Goal: Transaction & Acquisition: Purchase product/service

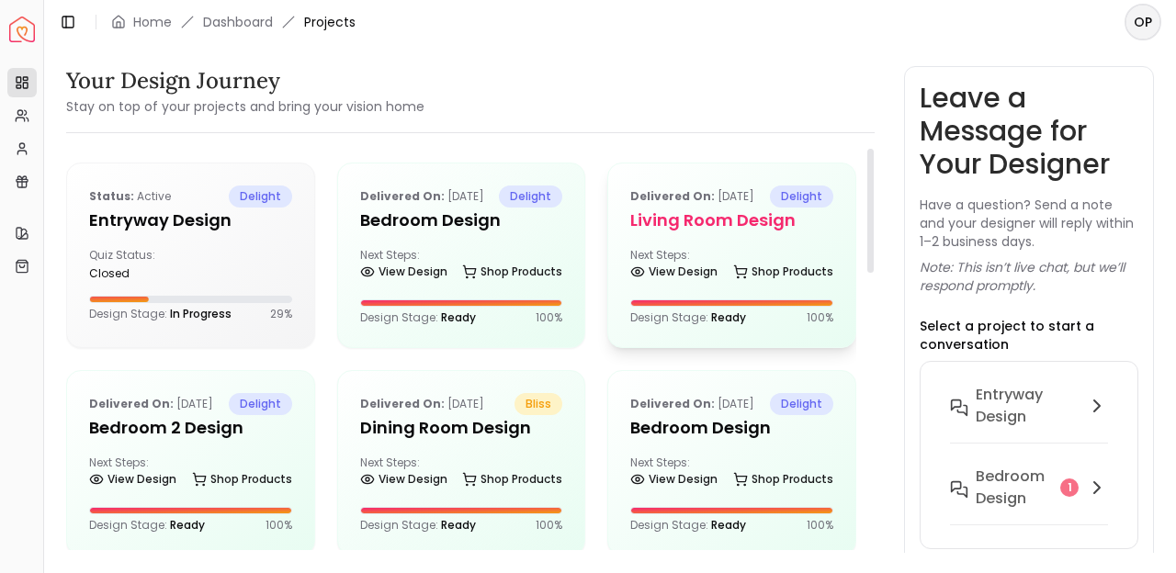
click at [750, 257] on div "Delivered on: Jul 25, 2025 delight Living Room design Next Steps: View Design S…" at bounding box center [731, 256] width 247 height 184
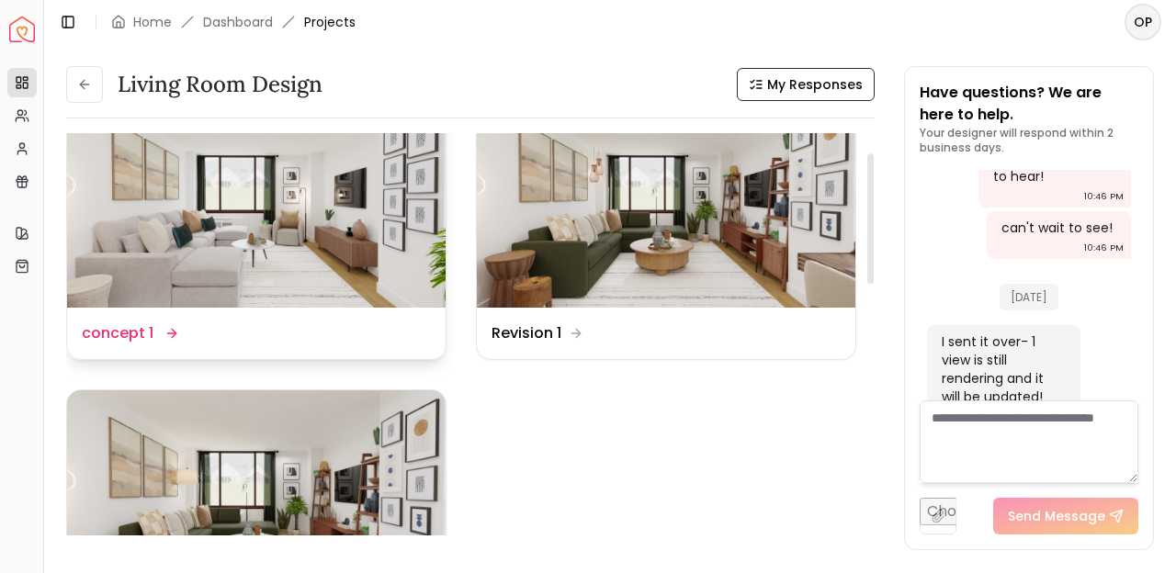
scroll to position [61, 0]
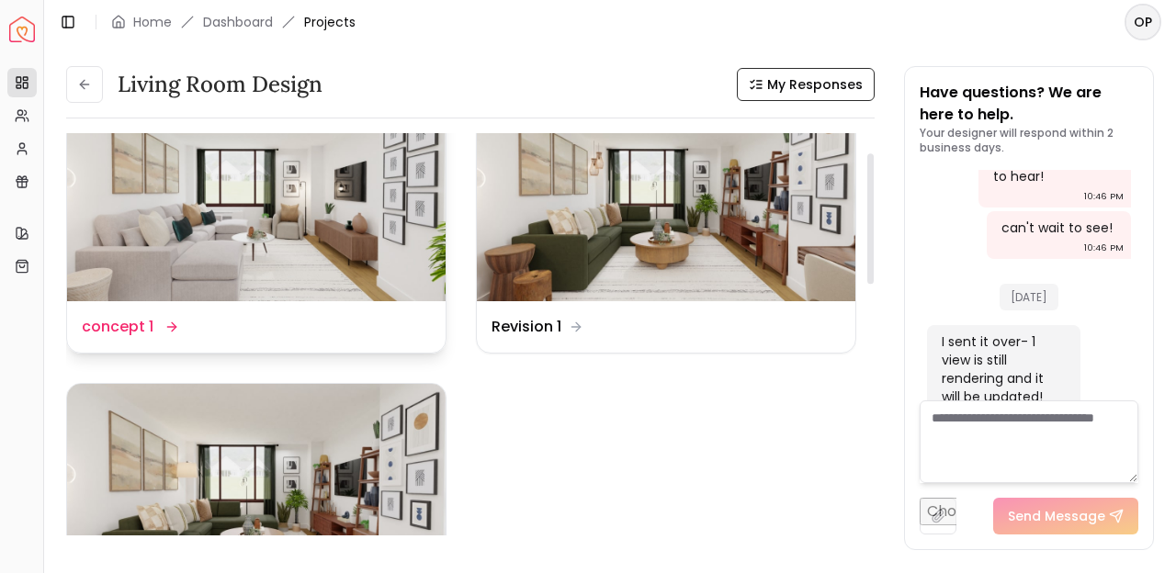
click at [388, 257] on img at bounding box center [256, 194] width 379 height 213
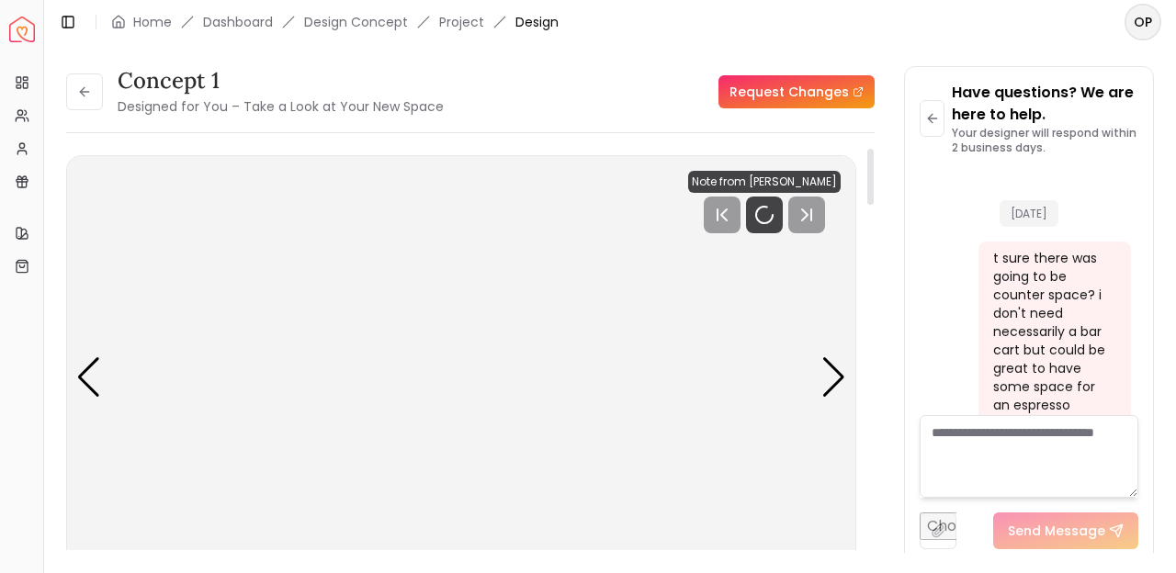
scroll to position [4173, 0]
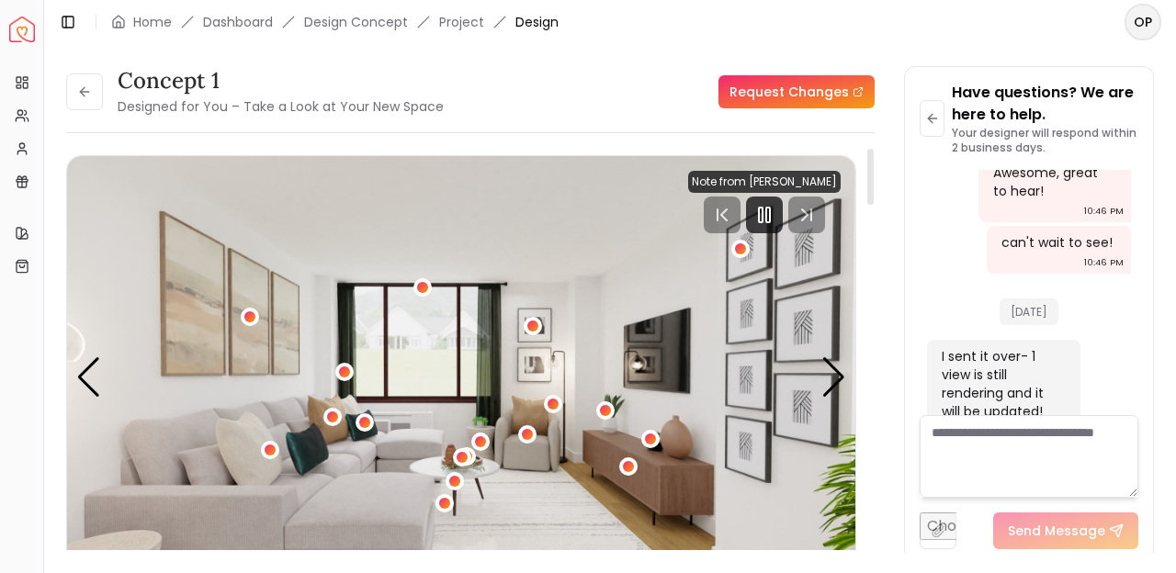
click at [848, 390] on img "1 / 5" at bounding box center [461, 378] width 789 height 444
click at [841, 388] on div "Next slide" at bounding box center [834, 377] width 25 height 40
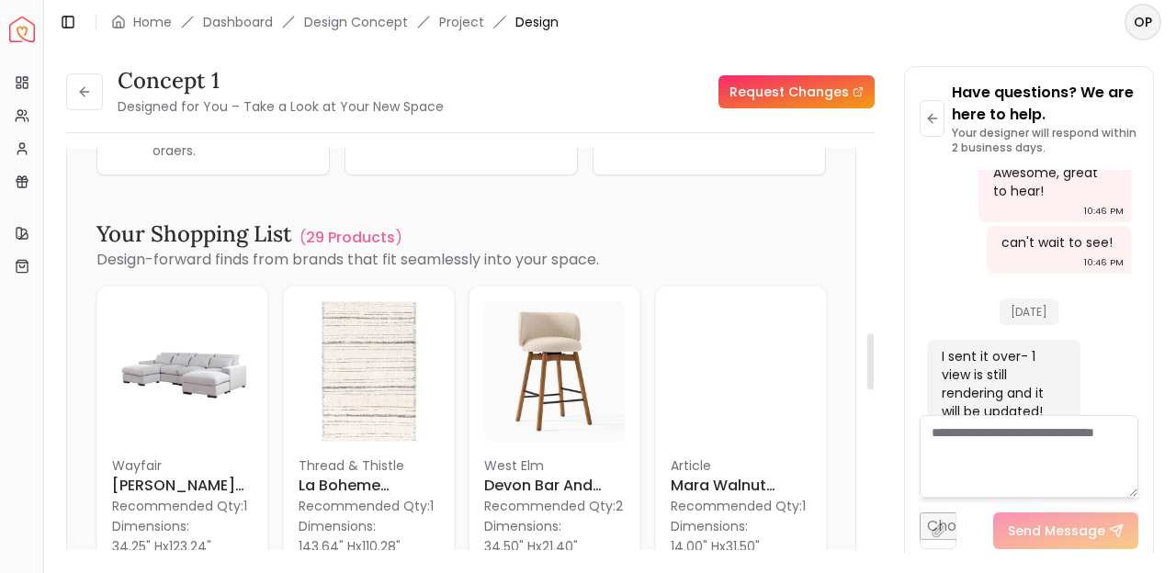
scroll to position [1322, 0]
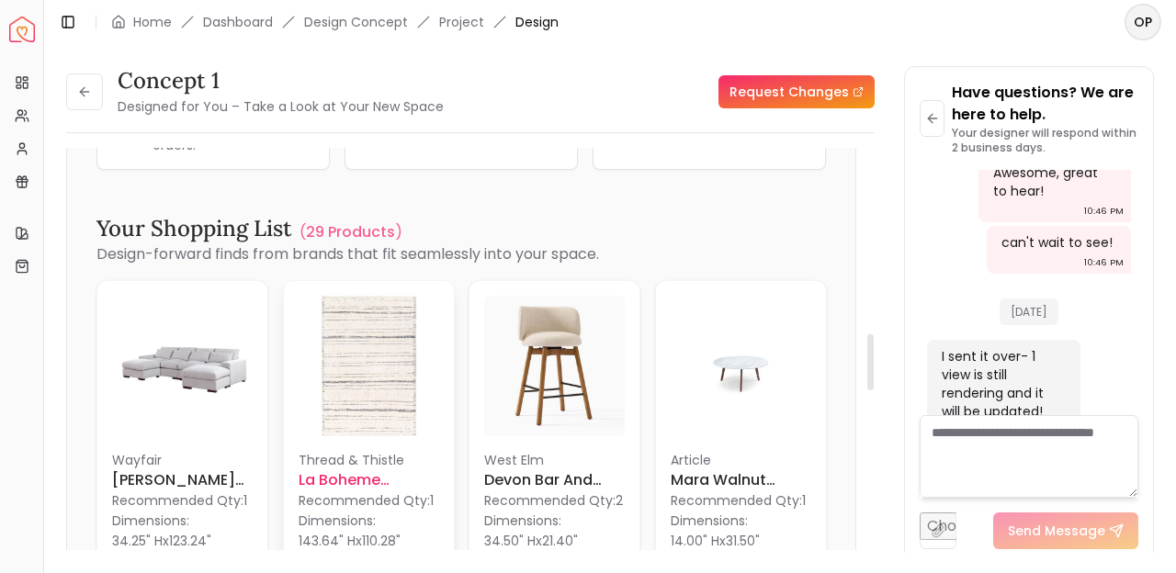
click at [394, 357] on img at bounding box center [369, 366] width 141 height 141
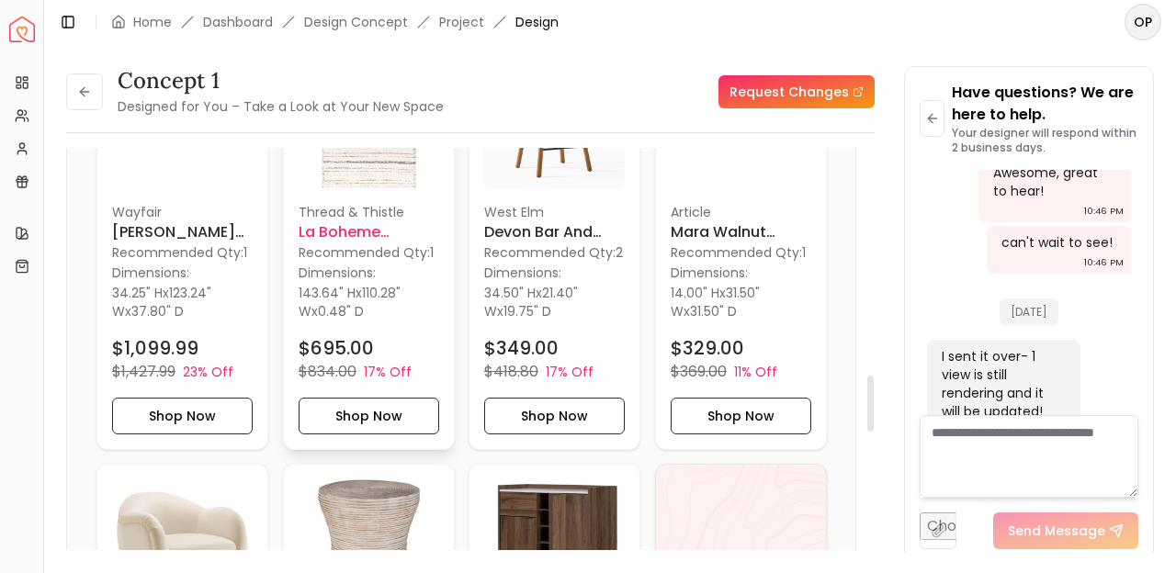
scroll to position [1568, 0]
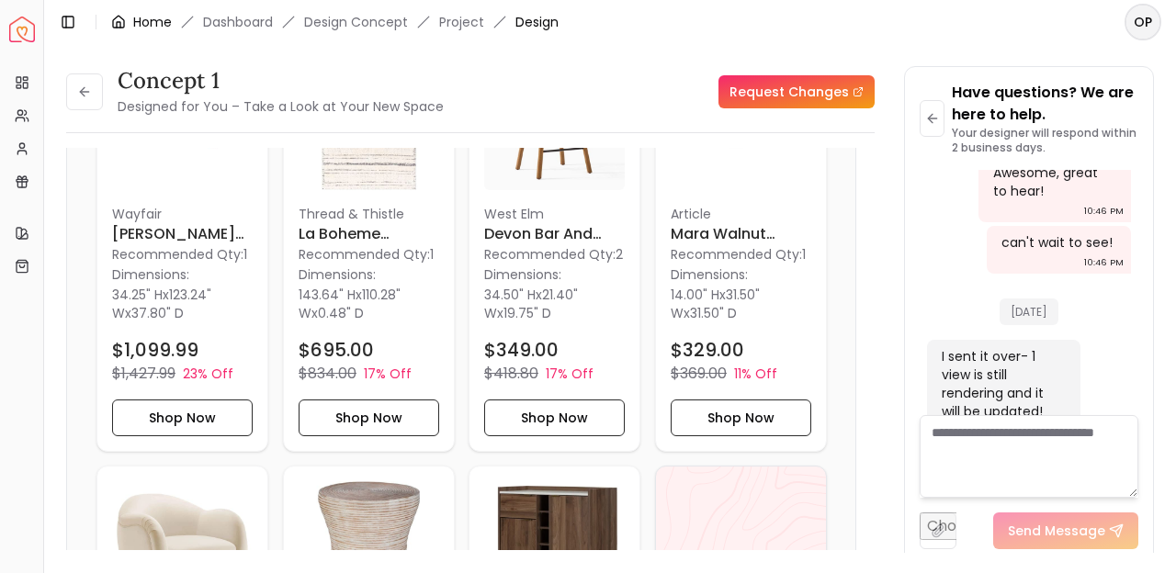
drag, startPoint x: 339, startPoint y: 313, endPoint x: 146, endPoint y: 13, distance: 357.1
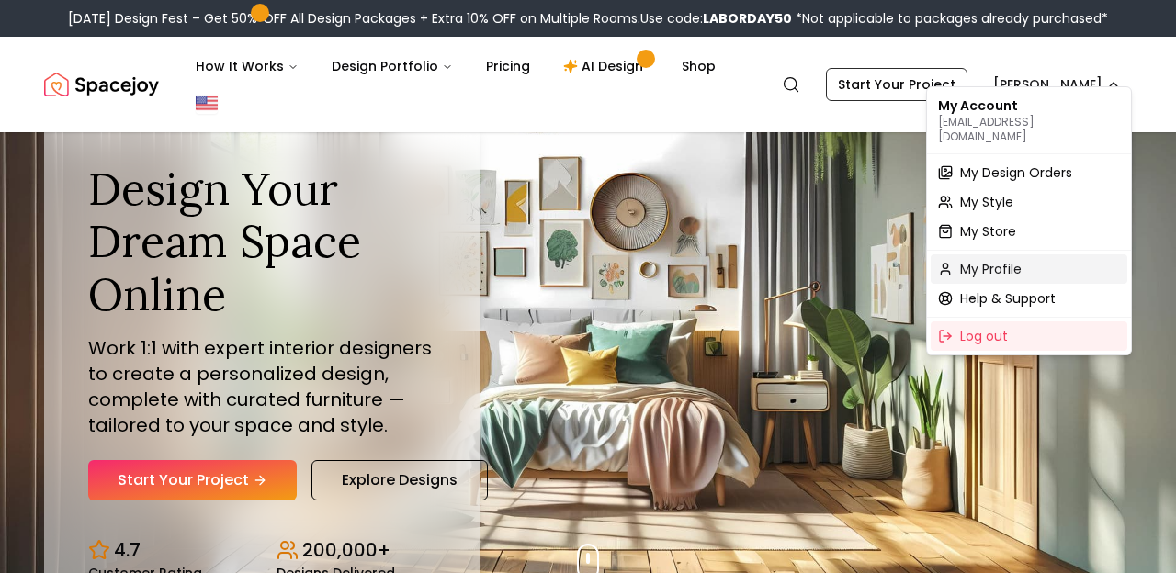
click at [1000, 260] on span "My Profile" at bounding box center [991, 269] width 62 height 18
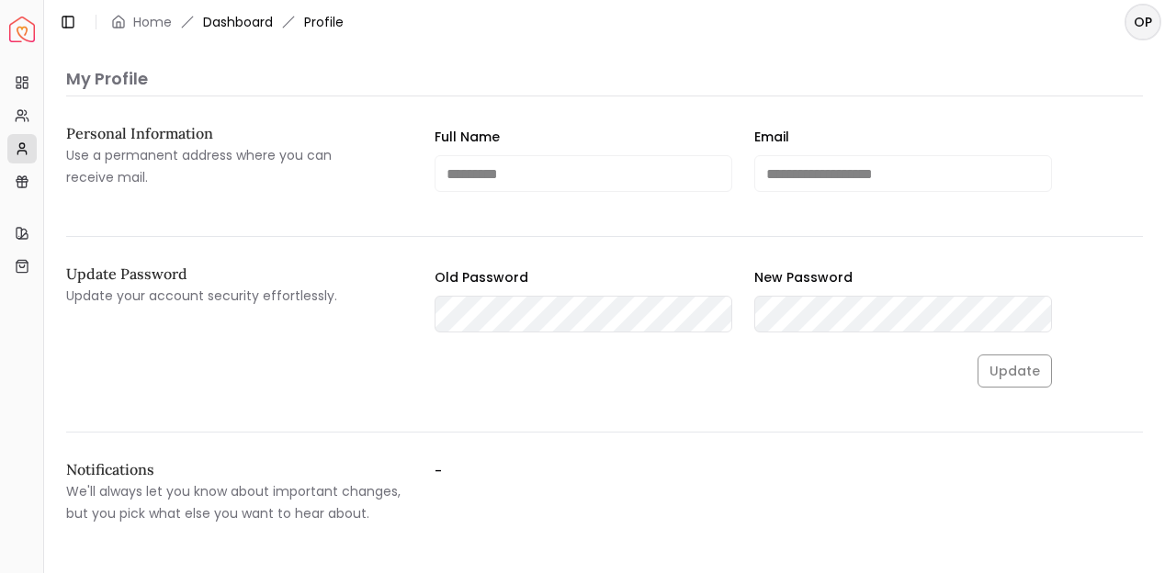
click at [251, 26] on link "Dashboard" at bounding box center [238, 22] width 70 height 18
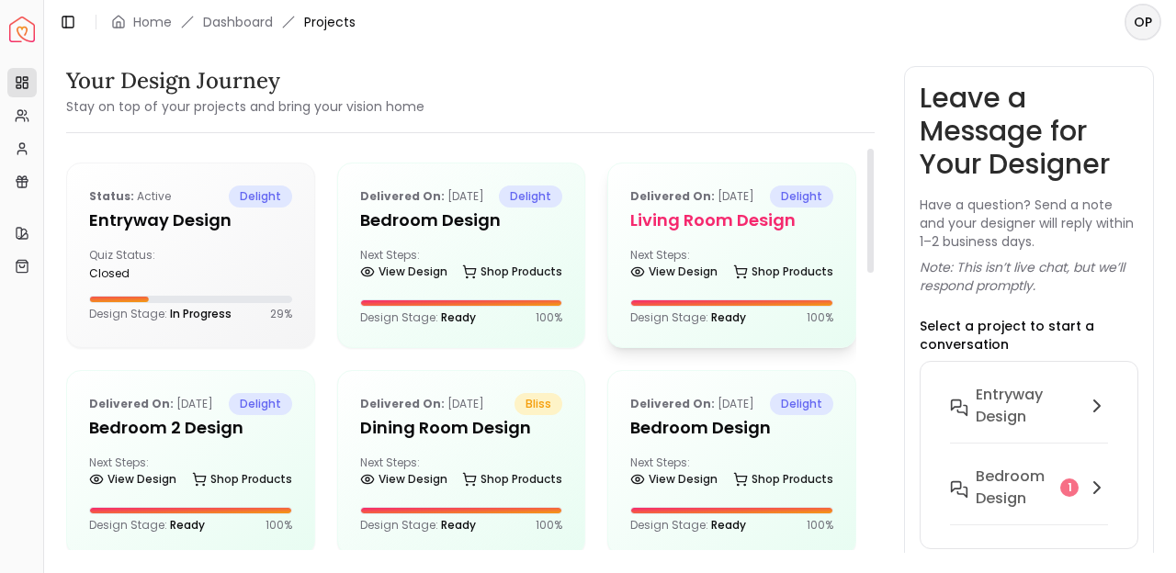
click at [717, 277] on div "Next Steps: View Design Shop Products" at bounding box center [731, 266] width 203 height 37
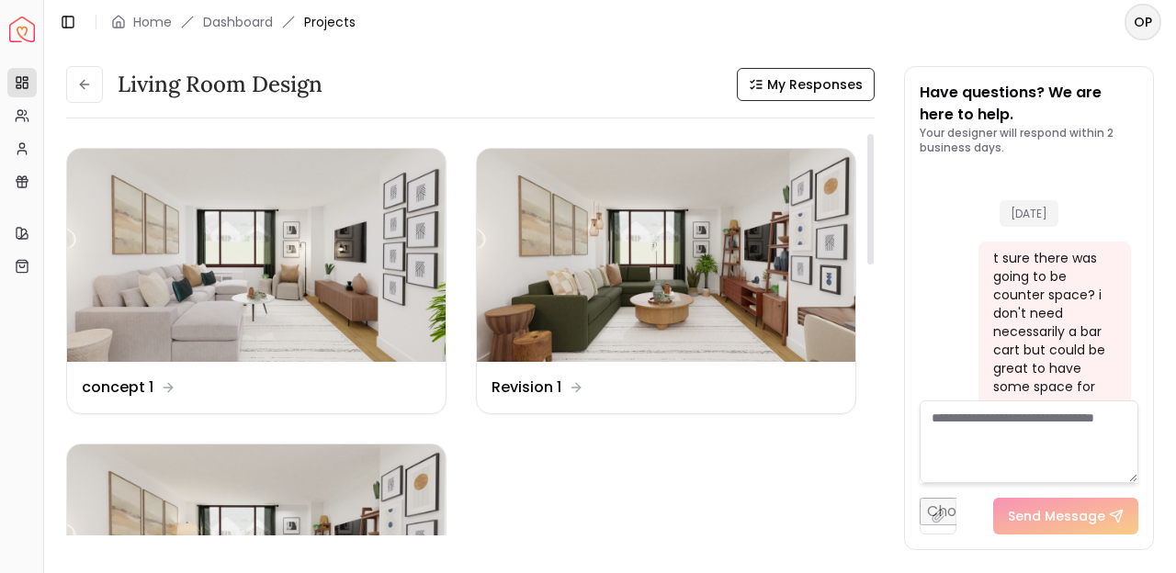
scroll to position [4188, 0]
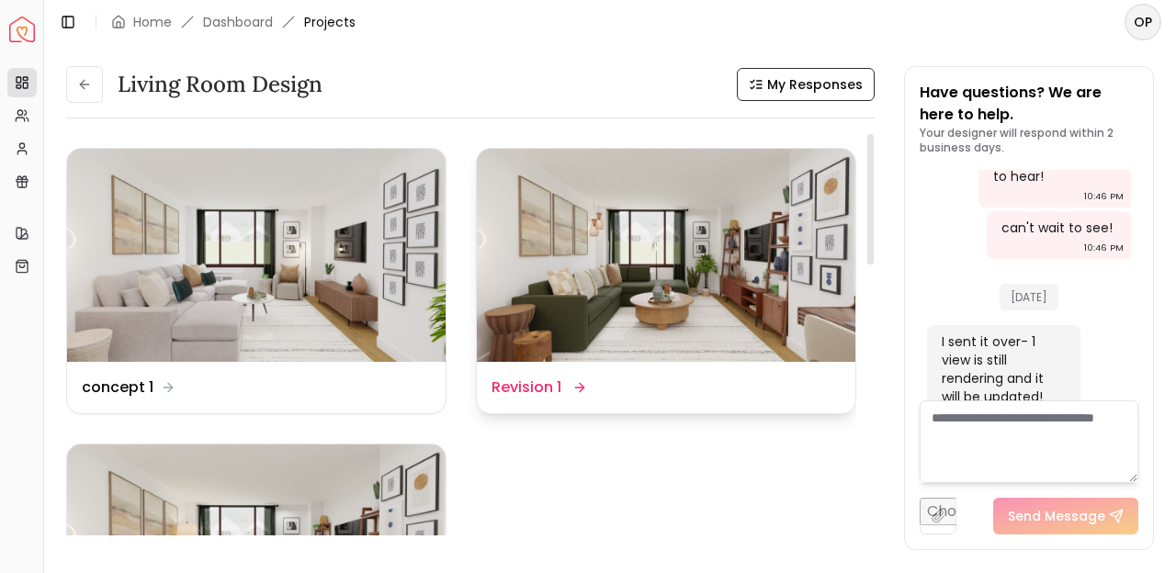
click at [704, 319] on img at bounding box center [666, 255] width 379 height 213
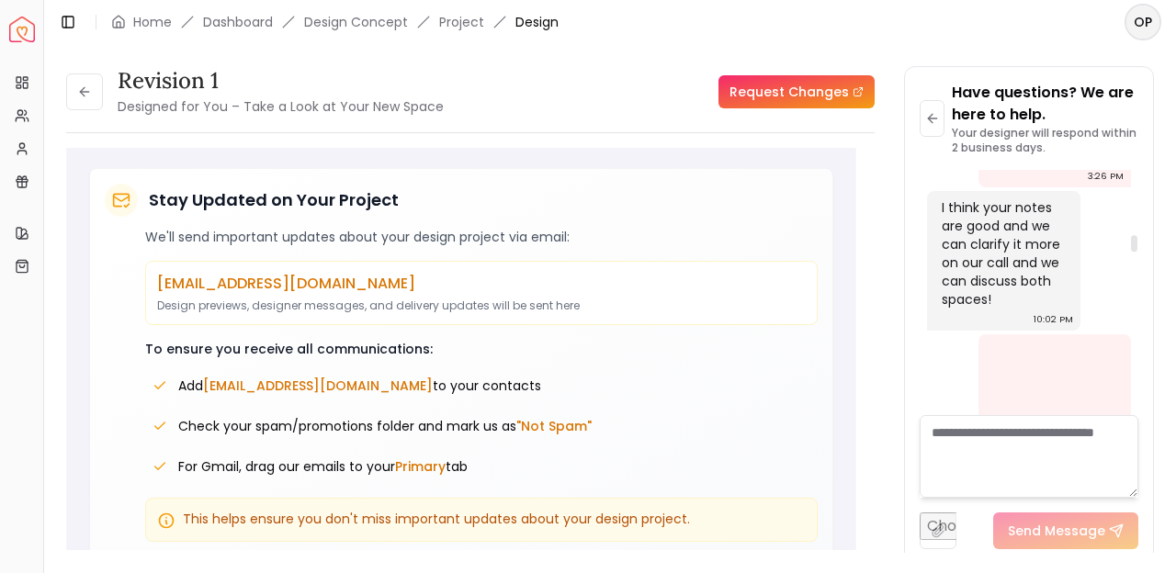
scroll to position [1187, 0]
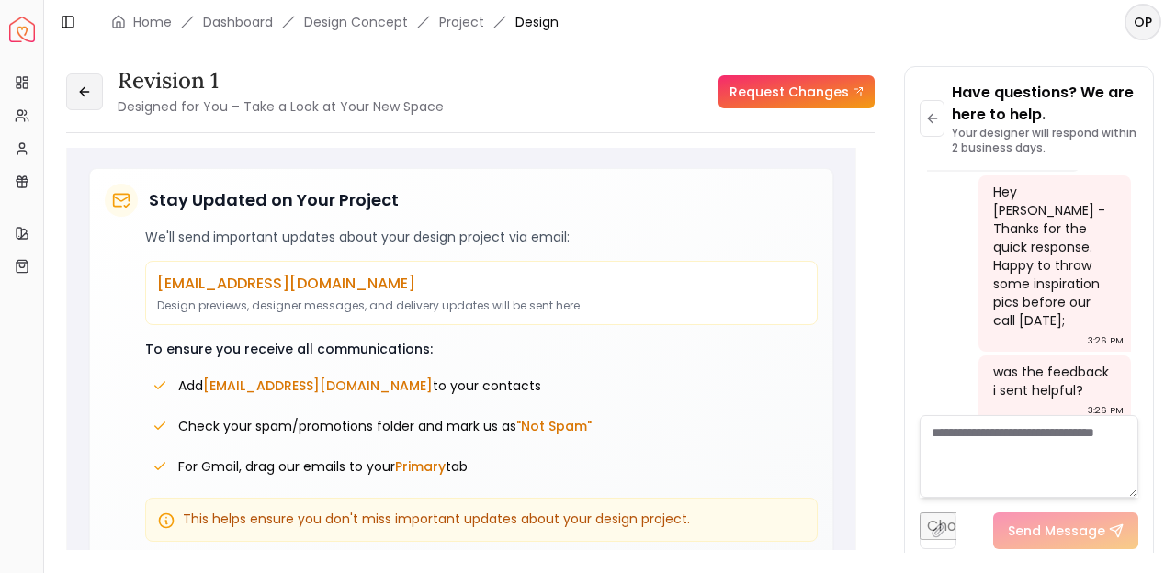
click at [89, 103] on button at bounding box center [84, 92] width 37 height 37
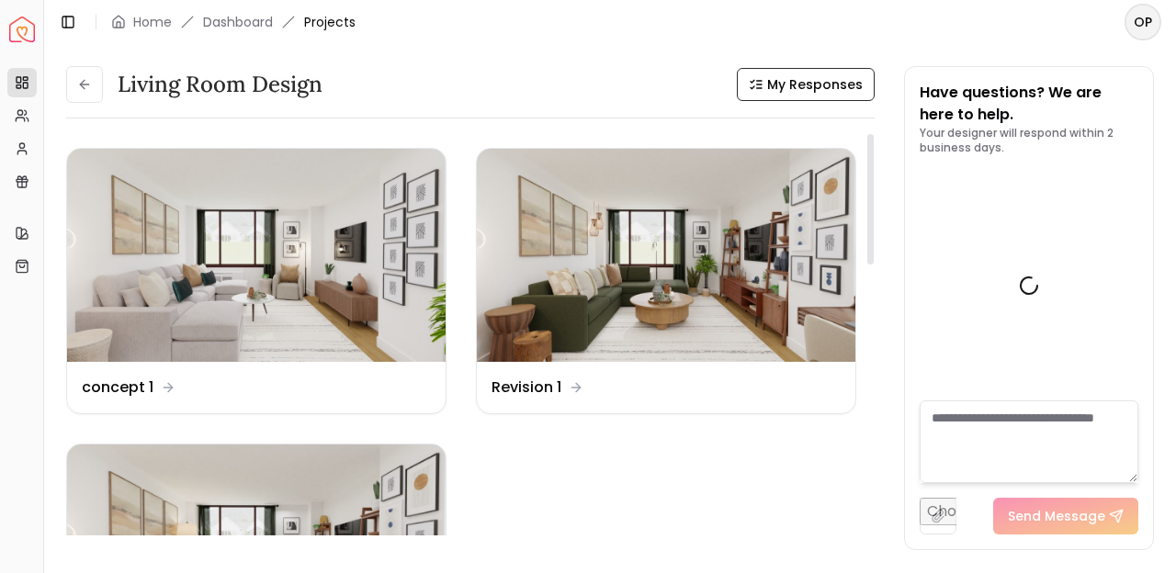
scroll to position [4188, 0]
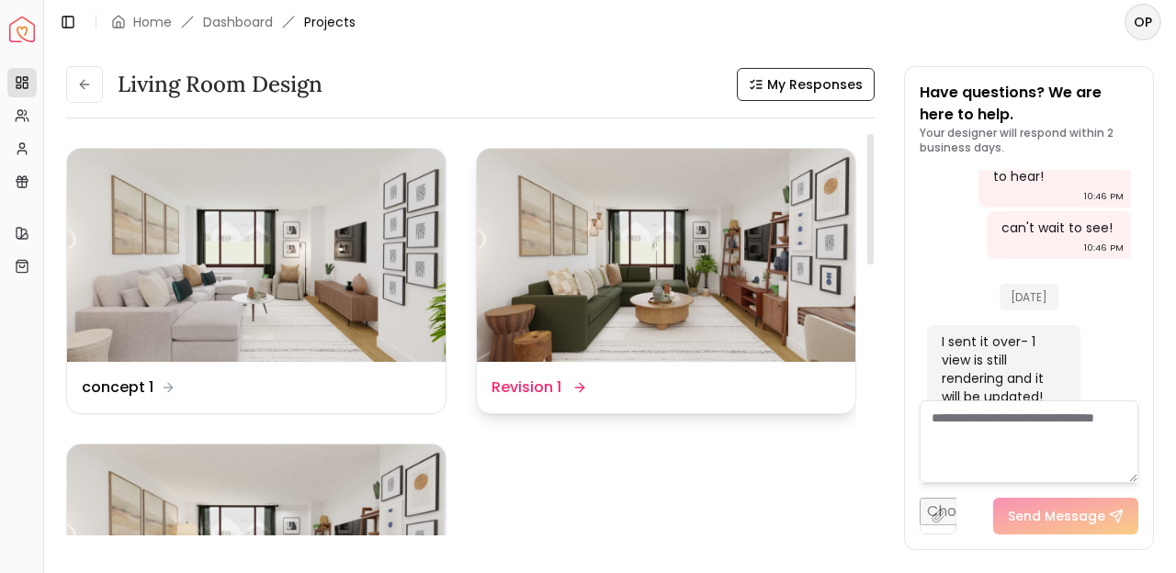
click at [768, 179] on img at bounding box center [666, 255] width 379 height 213
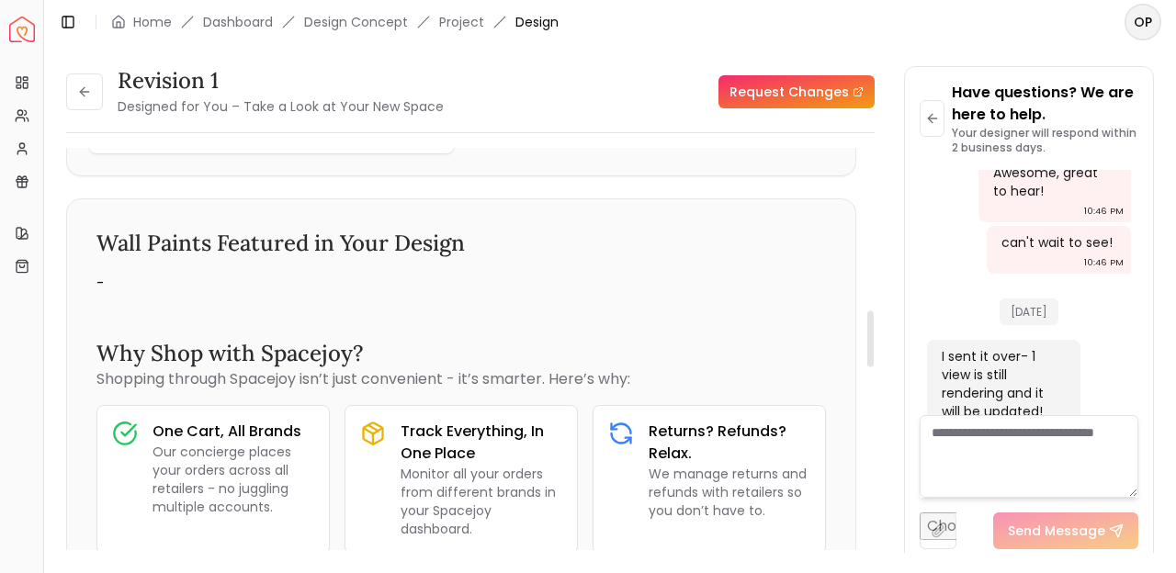
scroll to position [1314, 0]
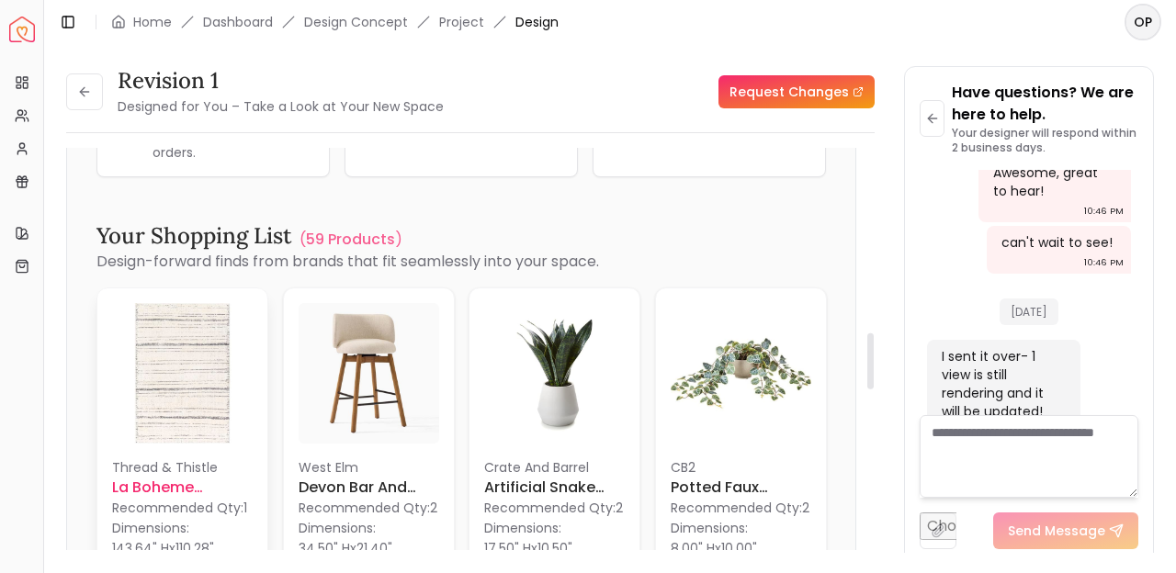
click at [176, 380] on img at bounding box center [182, 373] width 141 height 141
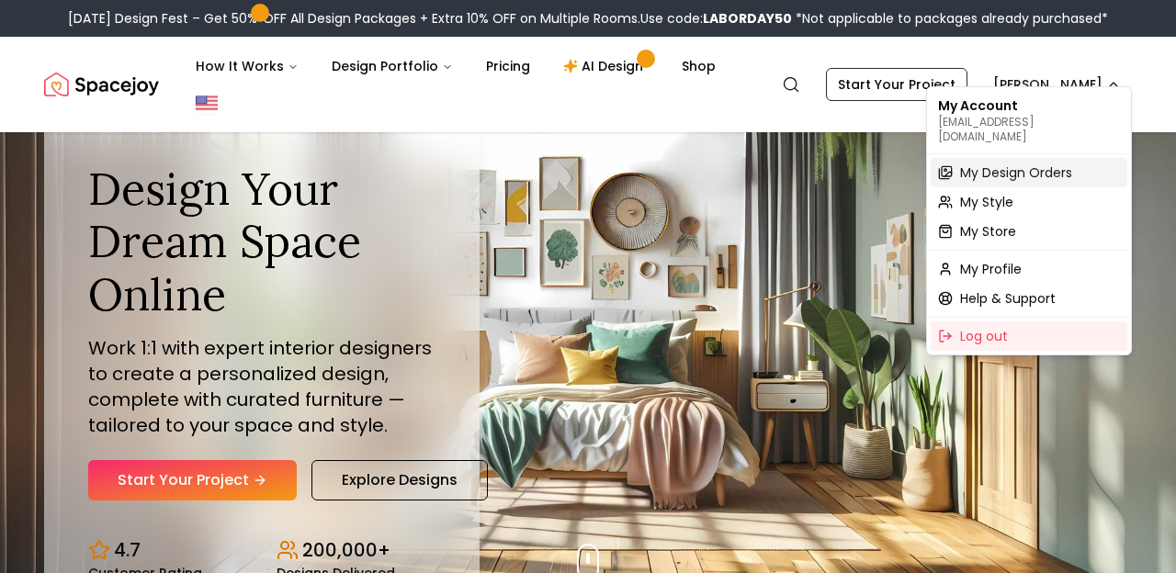
click at [1038, 164] on span "My Design Orders" at bounding box center [1016, 173] width 112 height 18
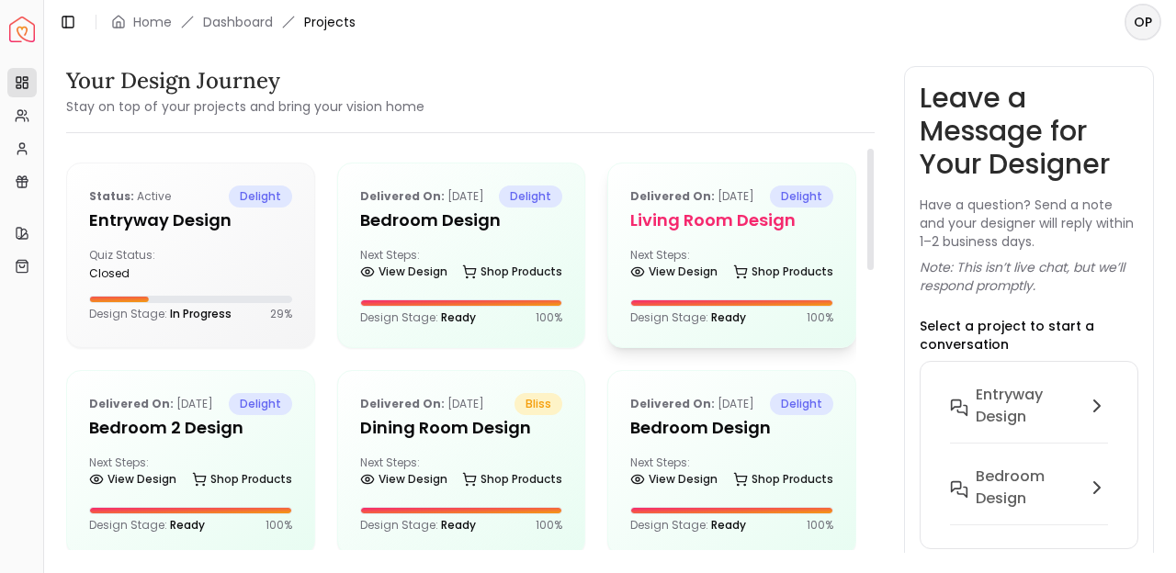
click at [760, 272] on div "Next Steps: View Design Shop Products" at bounding box center [731, 266] width 203 height 37
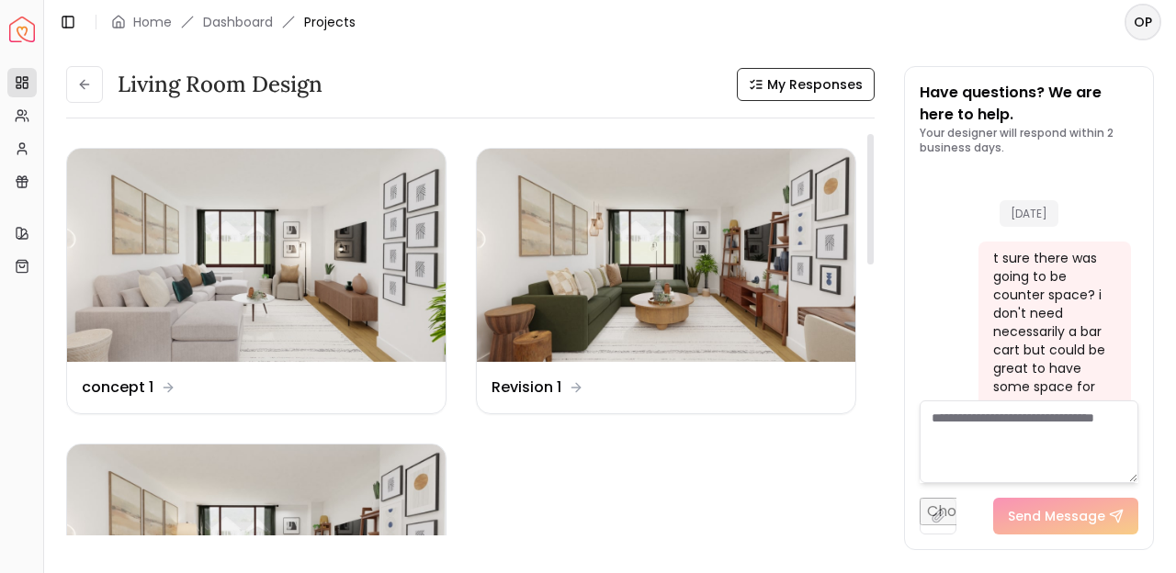
scroll to position [4188, 0]
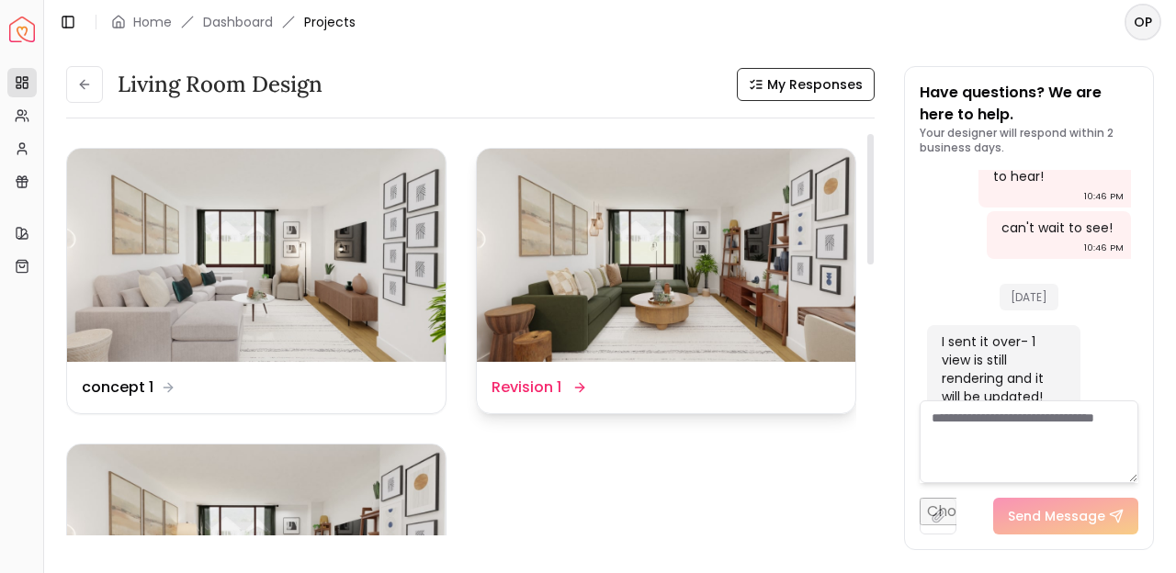
click at [711, 277] on img at bounding box center [666, 255] width 379 height 213
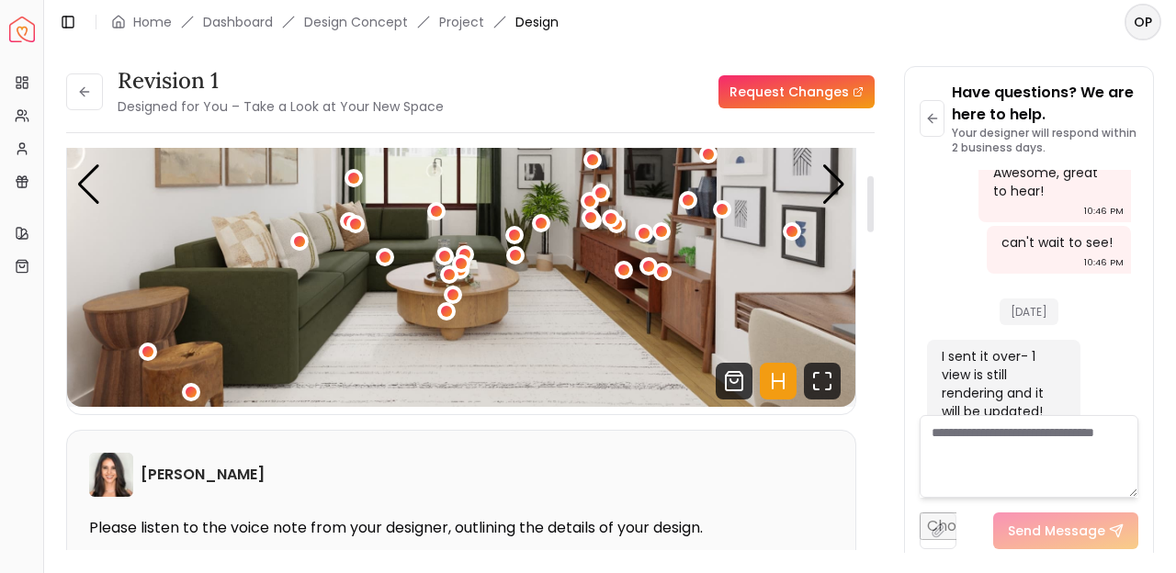
scroll to position [200, 0]
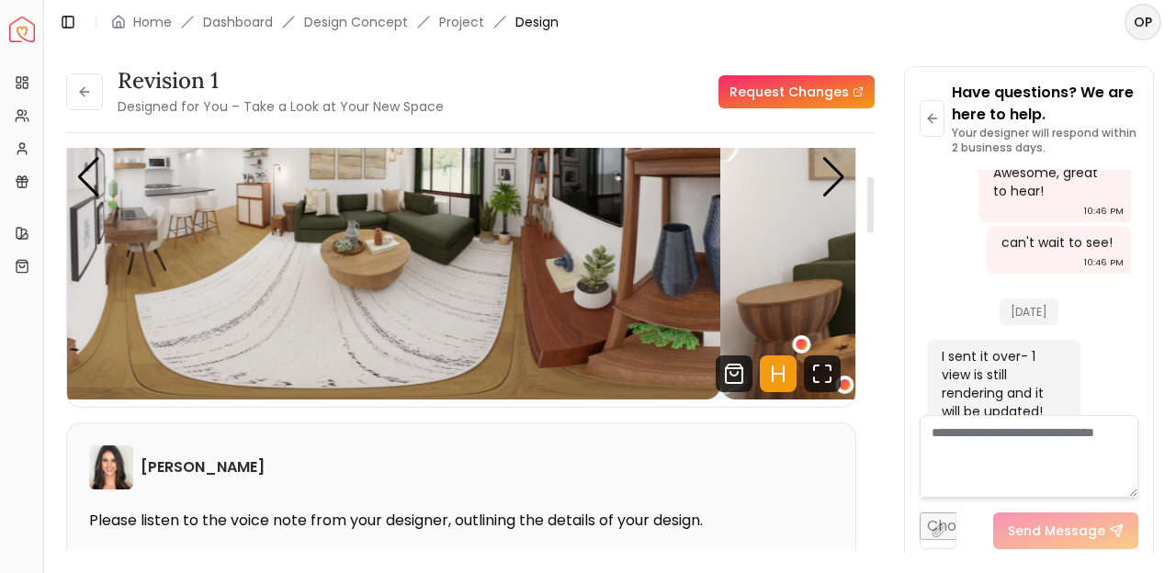
click at [853, 182] on img "1 / 6" at bounding box center [1115, 178] width 789 height 444
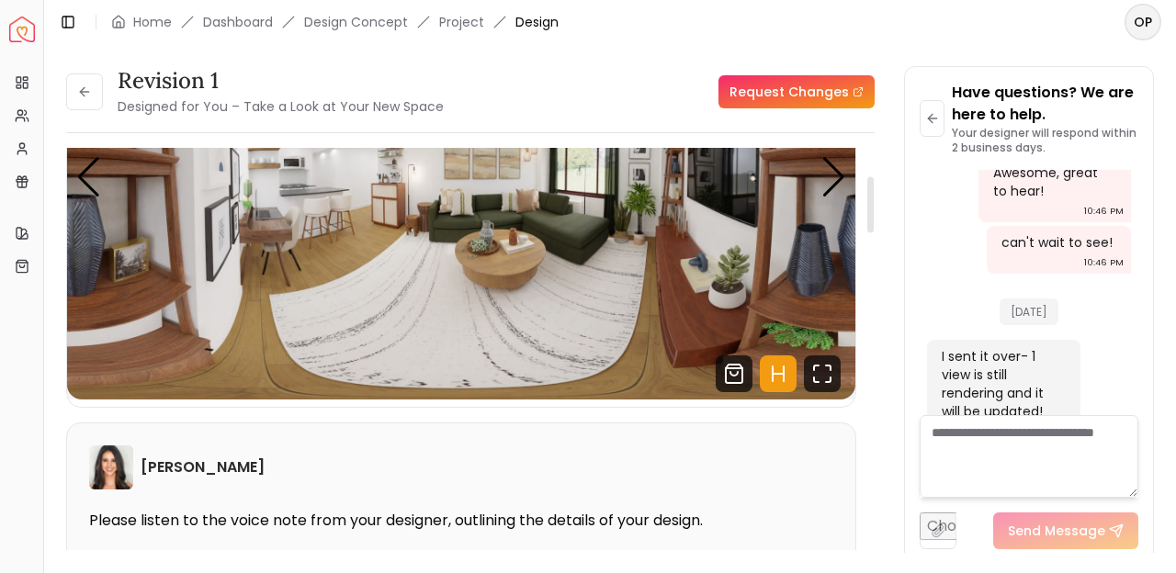
click at [850, 182] on img "6 / 6" at bounding box center [461, 178] width 789 height 444
click at [836, 180] on div "Next slide" at bounding box center [834, 177] width 25 height 40
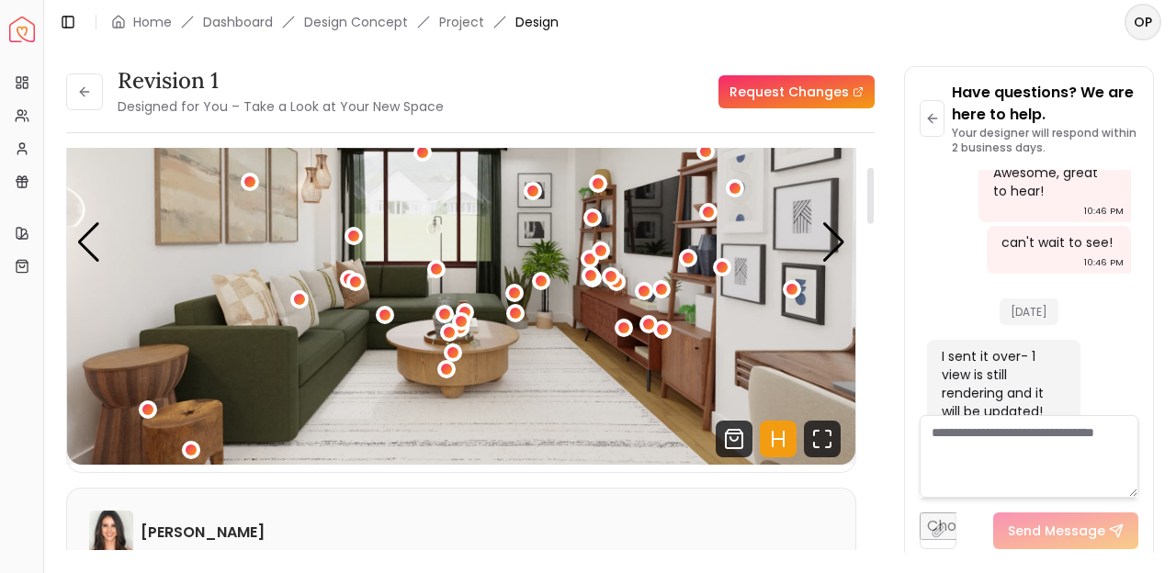
scroll to position [130, 0]
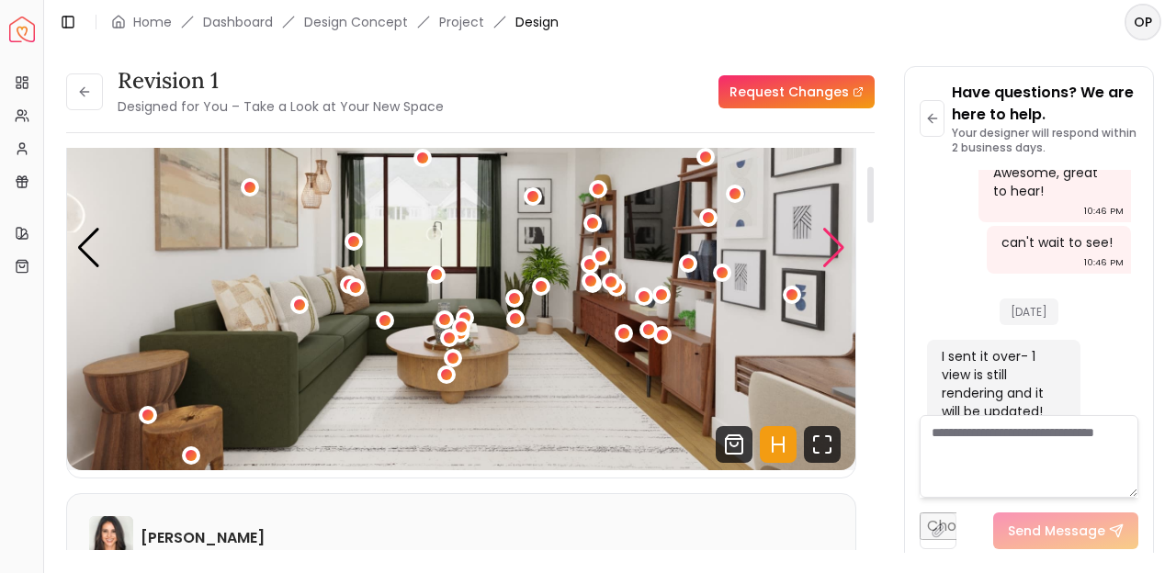
click at [841, 255] on div "Next slide" at bounding box center [834, 248] width 25 height 40
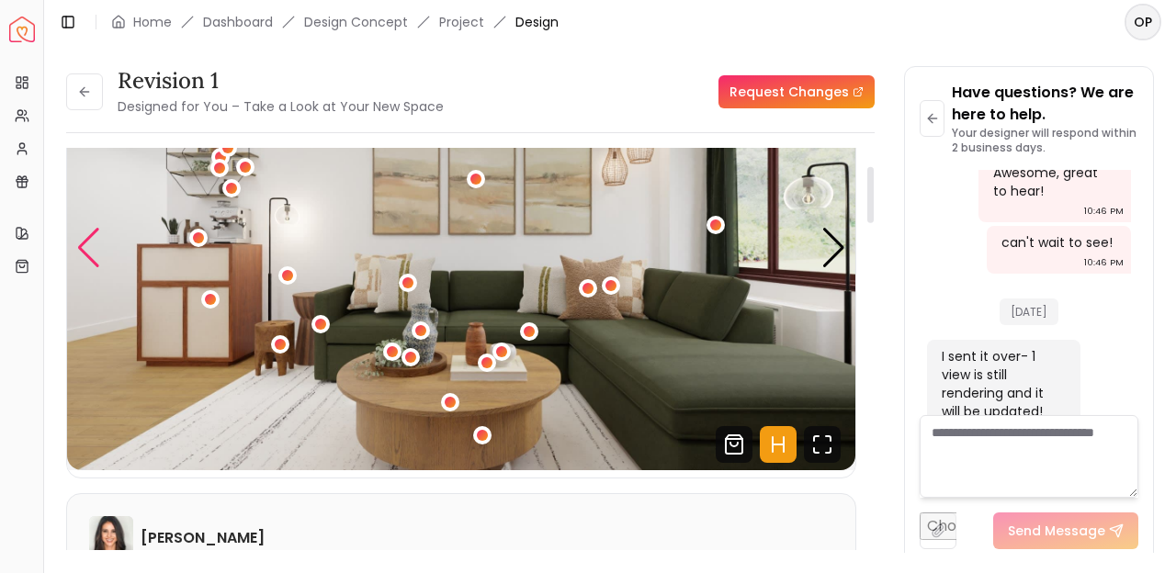
click at [88, 242] on div "Previous slide" at bounding box center [88, 248] width 25 height 40
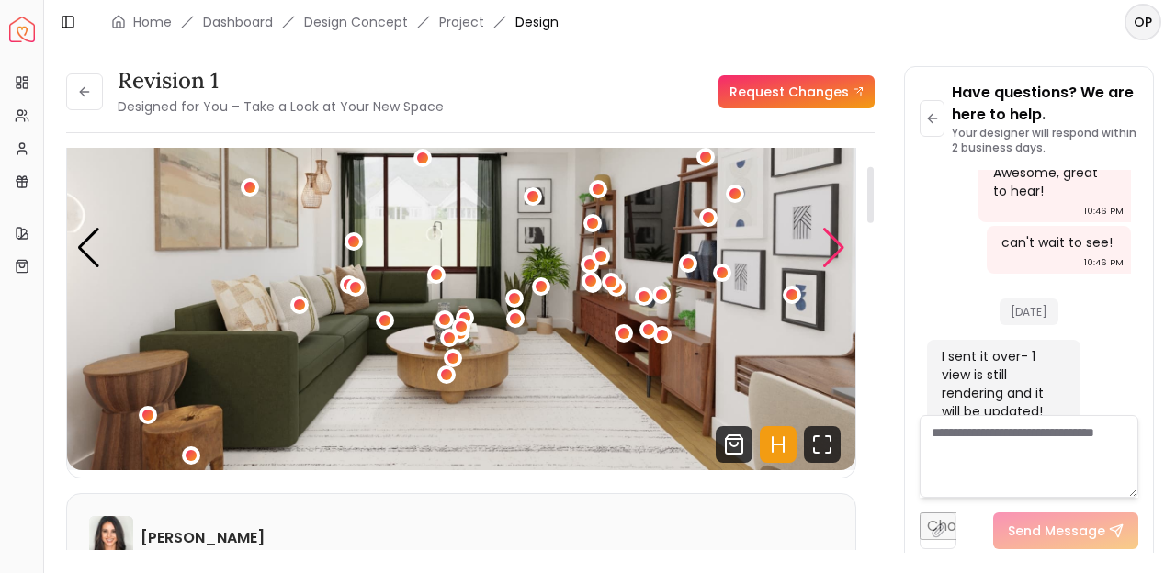
click at [837, 255] on div "Next slide" at bounding box center [834, 248] width 25 height 40
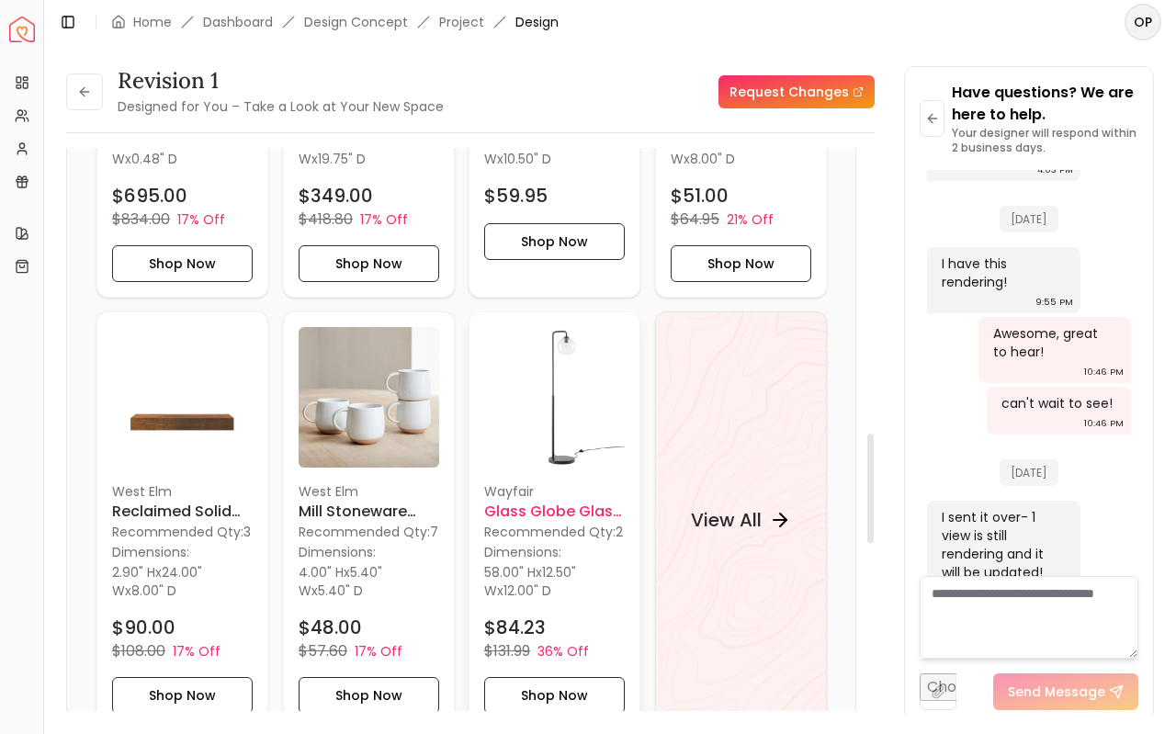
scroll to position [20, 0]
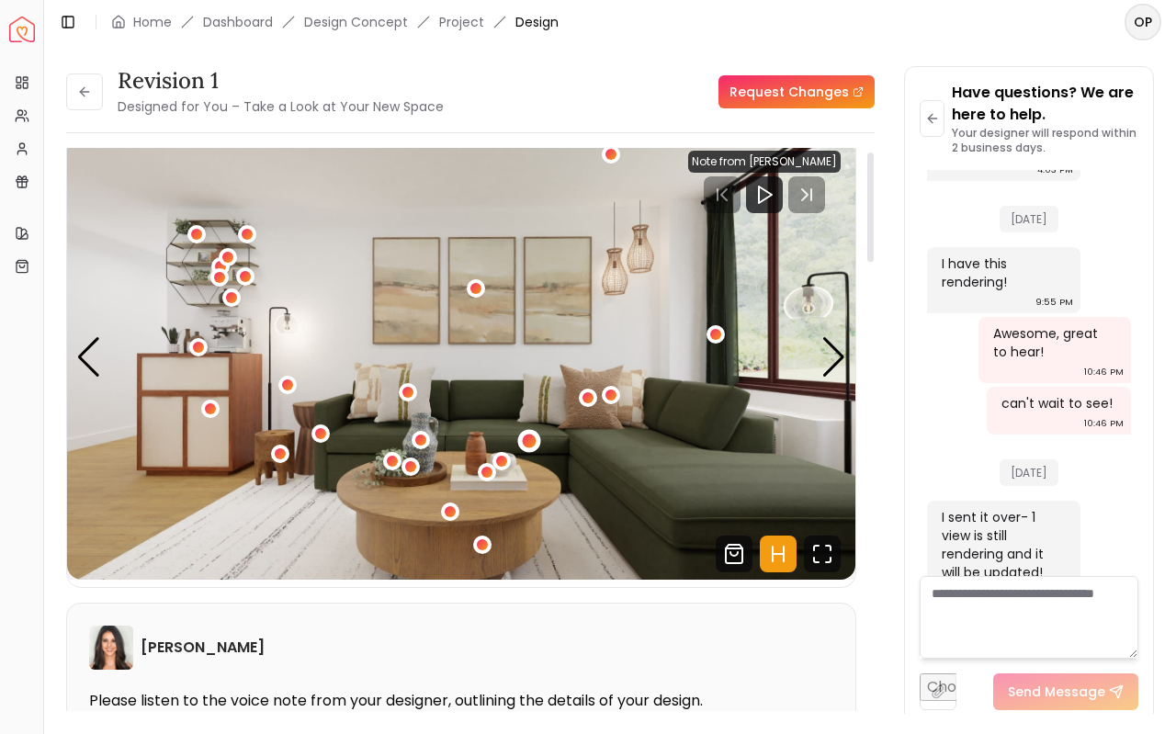
click at [528, 442] on div "2 / 6" at bounding box center [529, 442] width 14 height 14
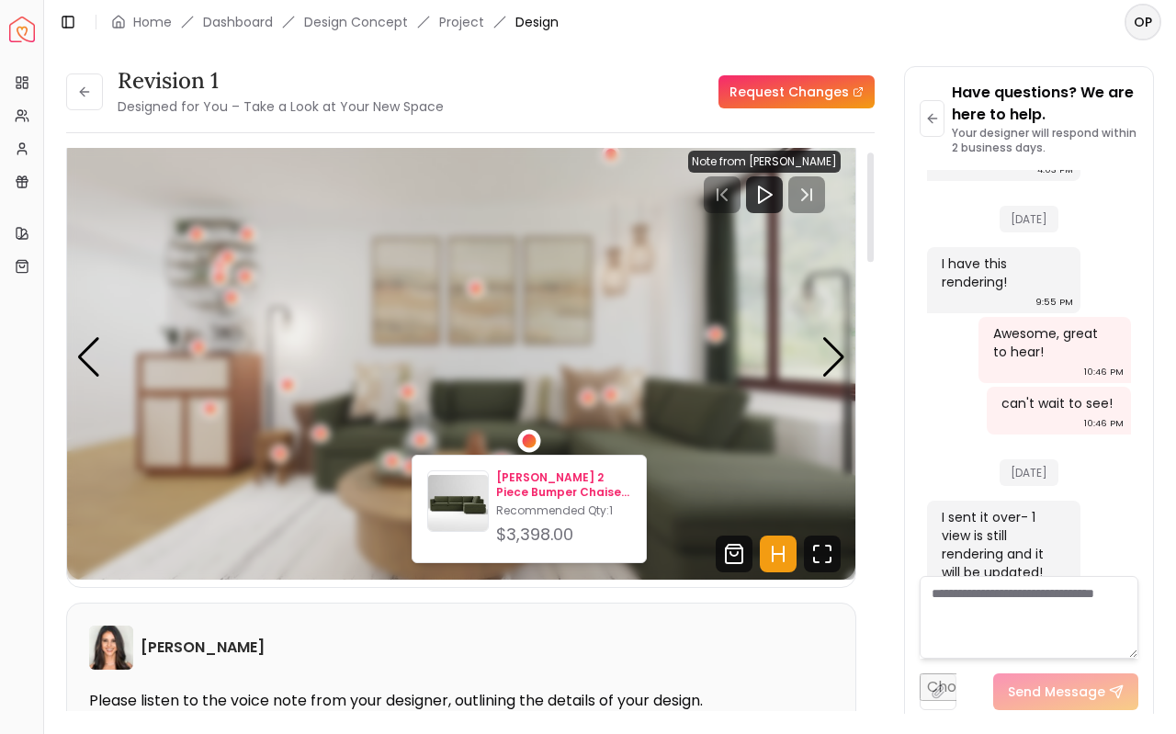
click at [552, 494] on p "Harris 2 Piece Bumper Chaise Sectional Tarragon" at bounding box center [563, 485] width 135 height 29
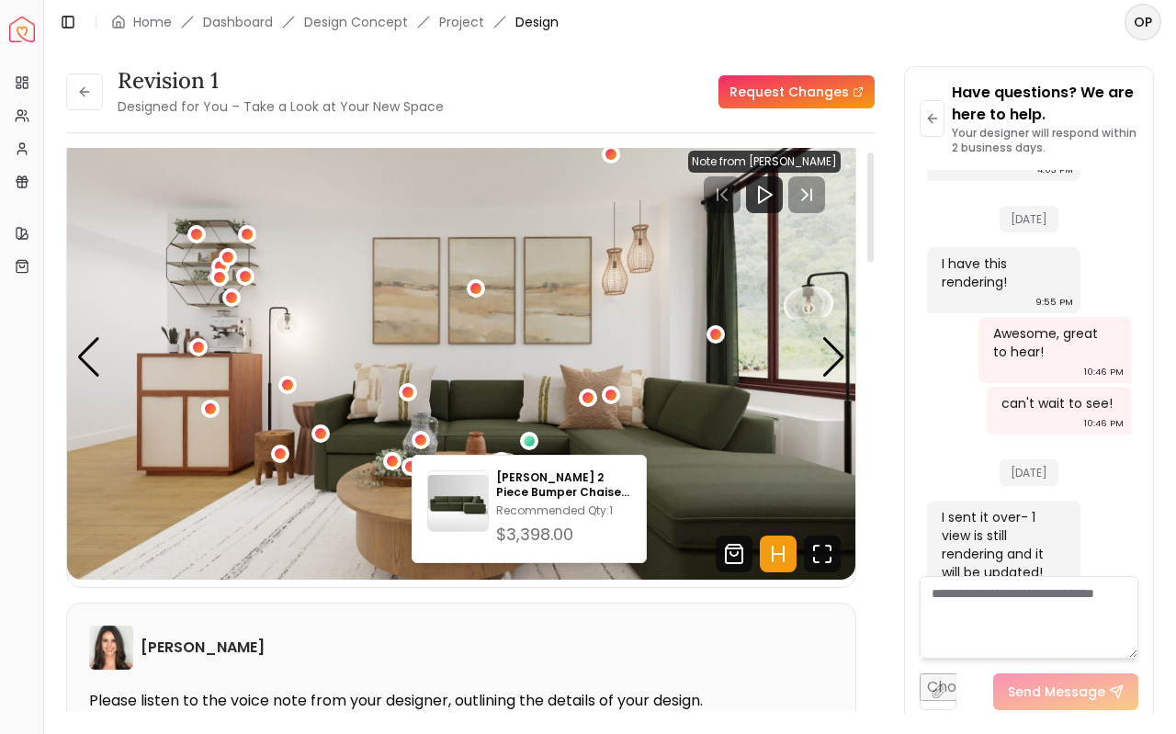
click at [680, 460] on img "2 / 6" at bounding box center [461, 358] width 789 height 444
